Goal: Information Seeking & Learning: Learn about a topic

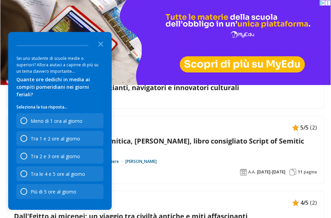
scroll to position [269, 0]
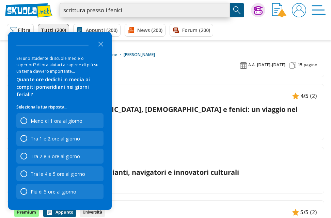
drag, startPoint x: 131, startPoint y: 12, endPoint x: 33, endPoint y: 1, distance: 98.5
click at [33, 1] on div "scrittura presso i fenici Trova un tutor esperto su questo argomento Chiedi Tut…" at bounding box center [165, 10] width 331 height 20
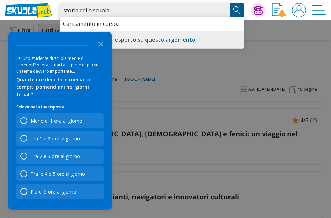
type input "storia della scuola"
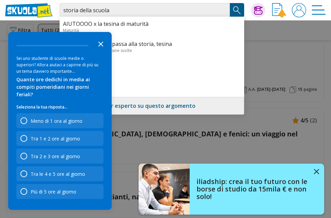
click at [98, 47] on icon "Close the survey" at bounding box center [101, 44] width 14 height 14
